Goal: Connect with others: Participate in discussion

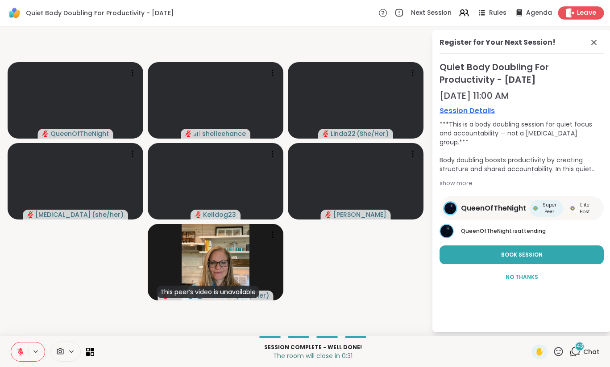
click at [589, 16] on span "Leave" at bounding box center [587, 12] width 20 height 9
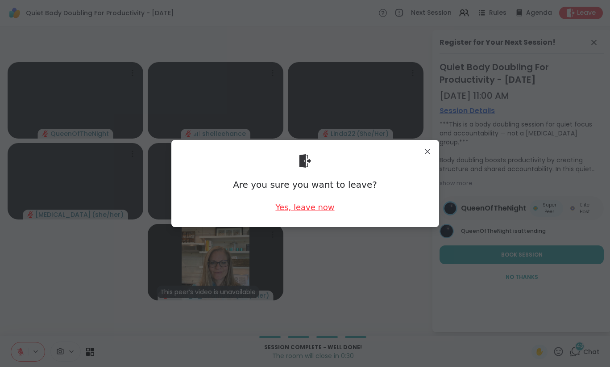
click at [308, 207] on div "Yes, leave now" at bounding box center [305, 206] width 59 height 11
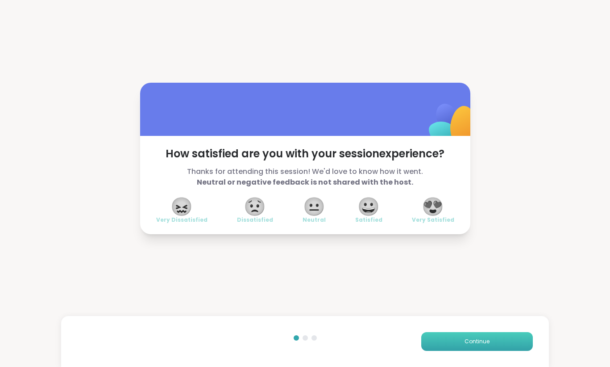
click at [480, 346] on button "Continue" at bounding box center [478, 341] width 112 height 19
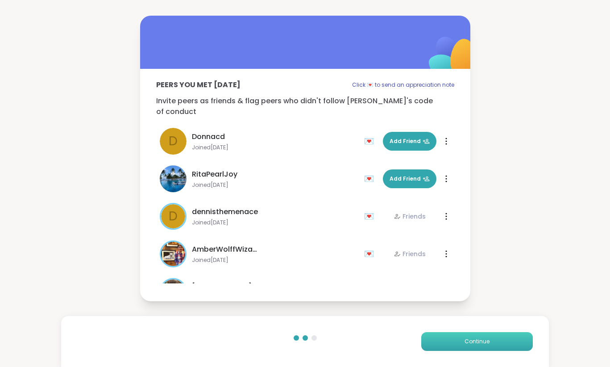
click at [480, 346] on button "Continue" at bounding box center [478, 341] width 112 height 19
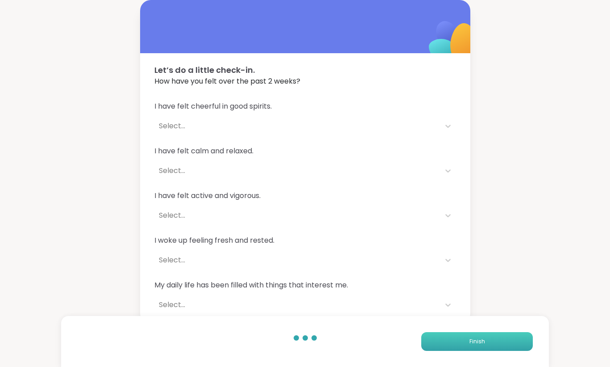
click at [480, 346] on button "Finish" at bounding box center [478, 341] width 112 height 19
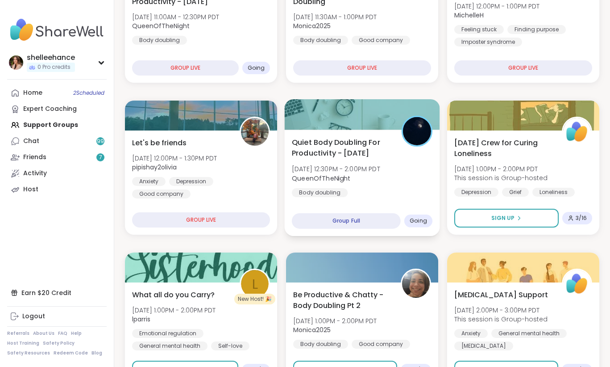
scroll to position [183, 0]
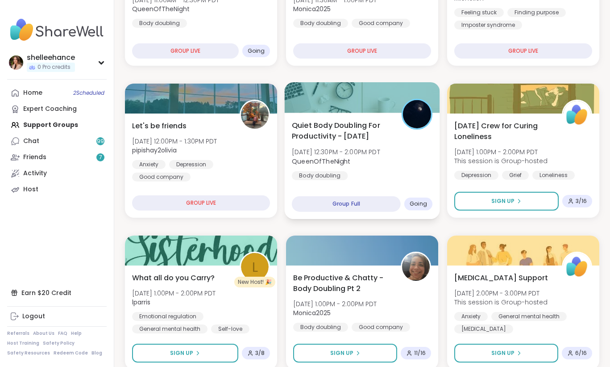
click at [413, 183] on div "Quiet Body Doubling For Productivity - [DATE] [DATE] 12:30PM - 2:00PM PDT Queen…" at bounding box center [362, 166] width 155 height 106
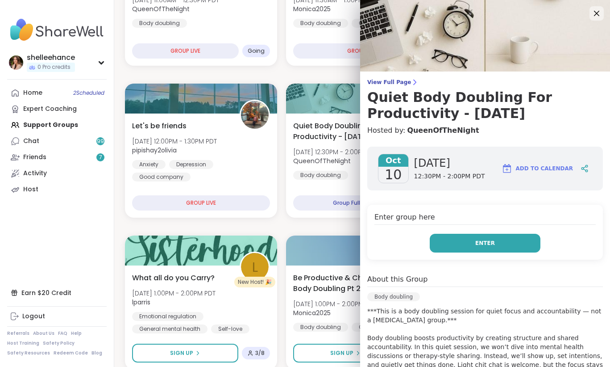
scroll to position [205, 0]
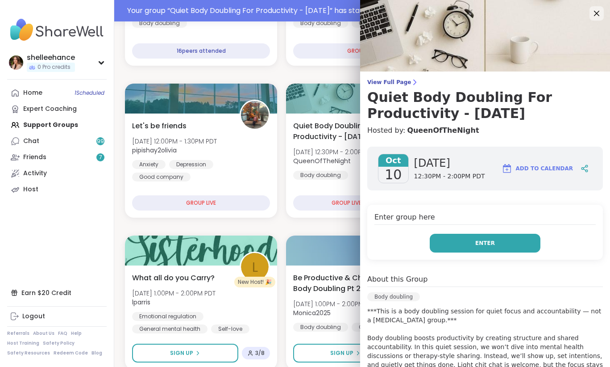
click at [459, 242] on button "Enter" at bounding box center [485, 243] width 111 height 19
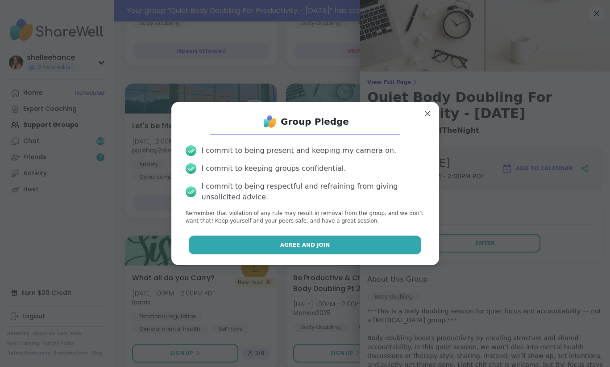
click at [263, 244] on button "Agree and Join" at bounding box center [305, 244] width 233 height 19
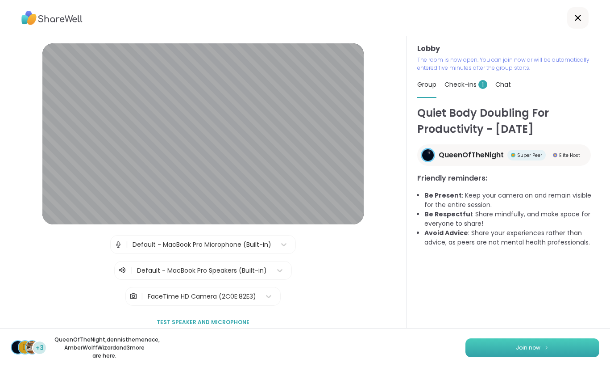
click at [524, 349] on button "Join now" at bounding box center [533, 347] width 134 height 19
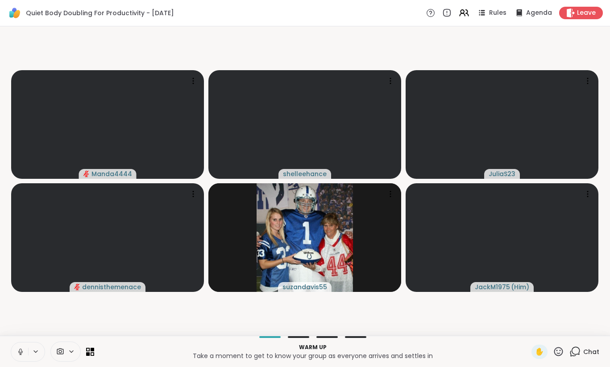
click at [19, 352] on icon at bounding box center [20, 351] width 4 height 3
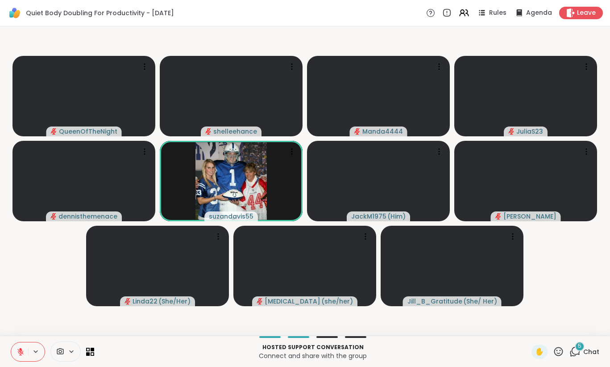
click at [19, 356] on button at bounding box center [19, 351] width 17 height 19
click at [291, 153] on icon at bounding box center [292, 151] width 9 height 9
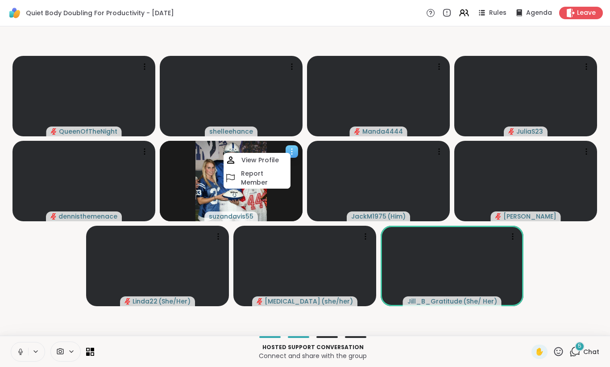
click at [292, 151] on icon at bounding box center [292, 151] width 1 height 1
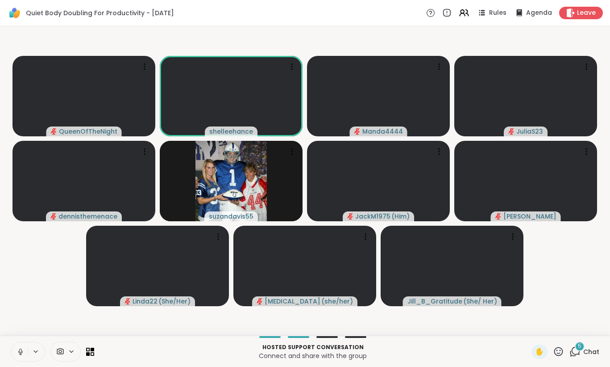
click at [17, 351] on icon at bounding box center [21, 351] width 8 height 8
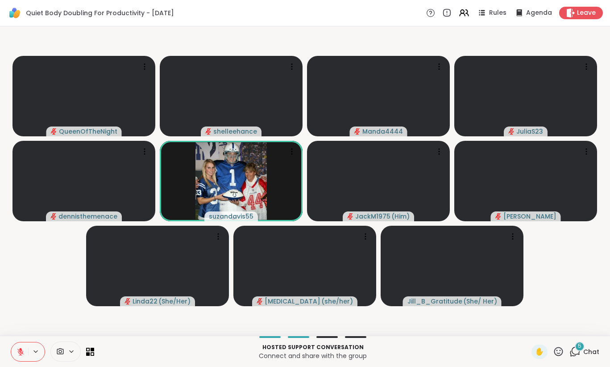
click at [593, 352] on span "Chat" at bounding box center [592, 351] width 16 height 9
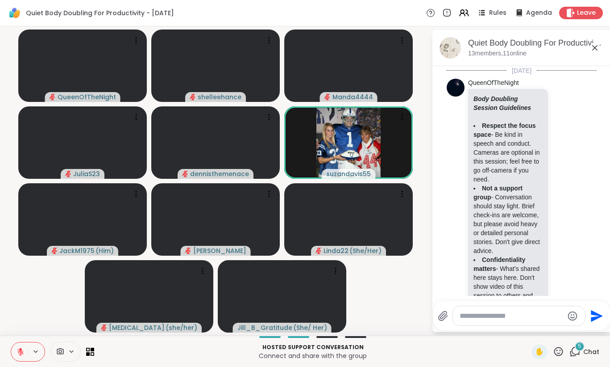
scroll to position [1031, 0]
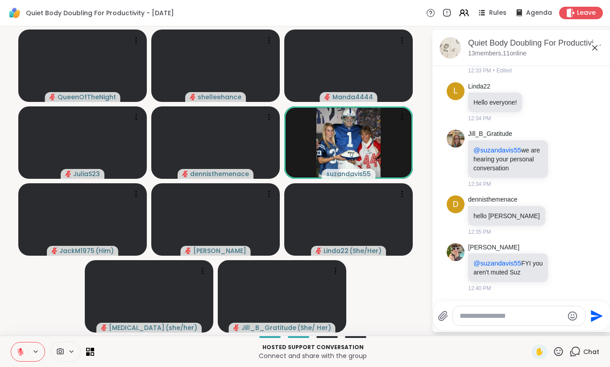
click at [597, 46] on icon at bounding box center [595, 47] width 5 height 5
